Goal: Navigation & Orientation: Find specific page/section

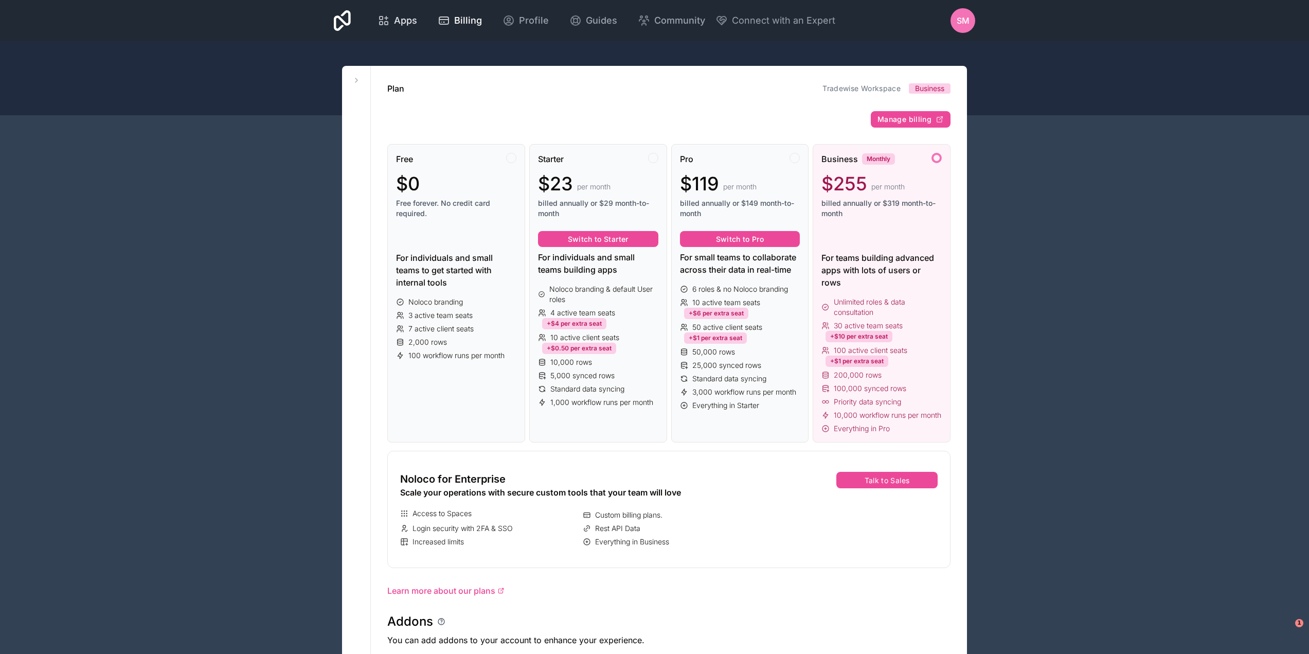
click at [412, 20] on span "Apps" at bounding box center [405, 20] width 23 height 14
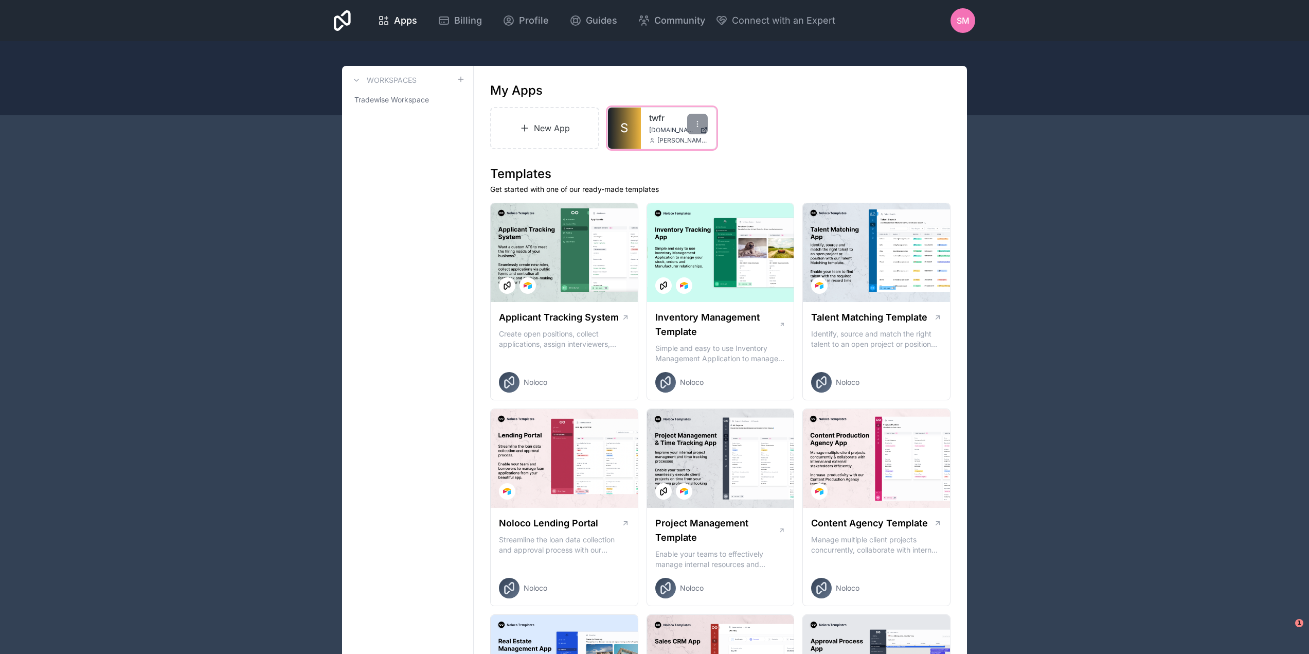
click at [643, 122] on div "twfr [DOMAIN_NAME] [PERSON_NAME][EMAIL_ADDRESS][DOMAIN_NAME]" at bounding box center [678, 128] width 75 height 41
click at [630, 120] on link "S" at bounding box center [624, 128] width 33 height 41
